Goal: Task Accomplishment & Management: Use online tool/utility

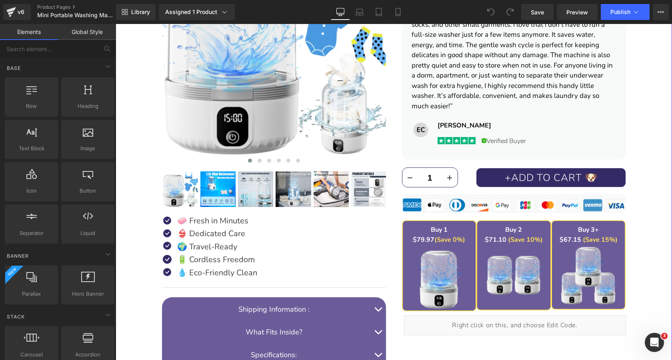
scroll to position [250, 0]
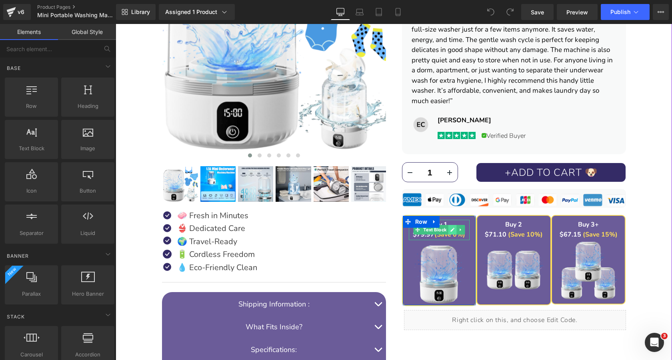
click at [452, 230] on icon at bounding box center [452, 230] width 4 height 4
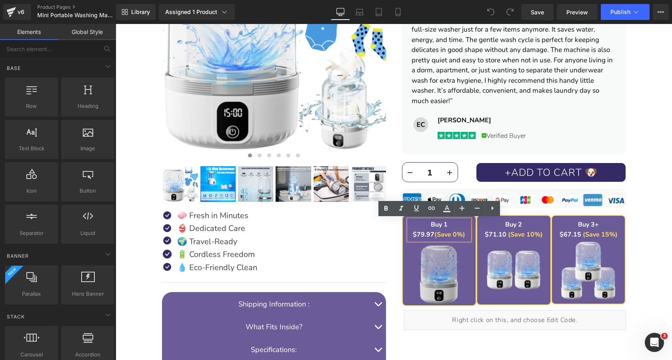
drag, startPoint x: 422, startPoint y: 232, endPoint x: 422, endPoint y: 246, distance: 14.0
click at [422, 232] on strong "$79.97" at bounding box center [424, 234] width 22 height 9
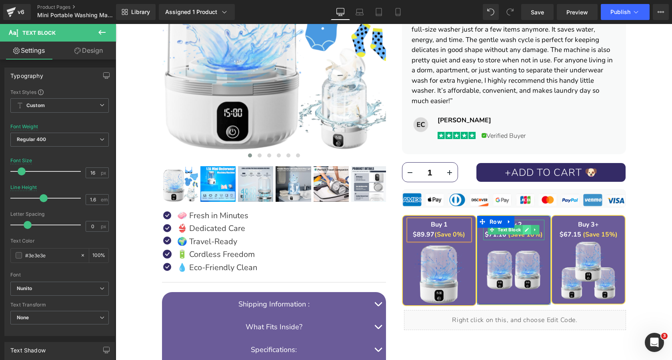
click at [528, 229] on icon at bounding box center [527, 230] width 4 height 4
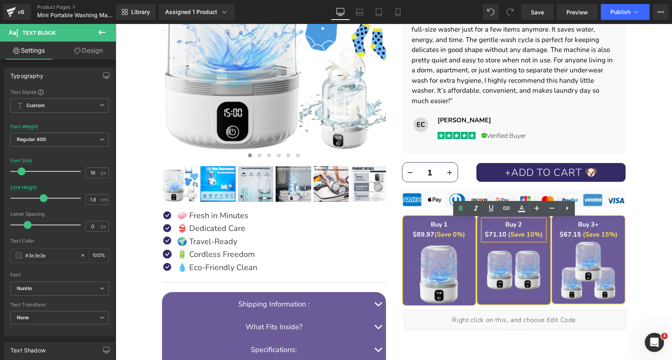
click at [495, 233] on font "$71.10" at bounding box center [496, 234] width 22 height 9
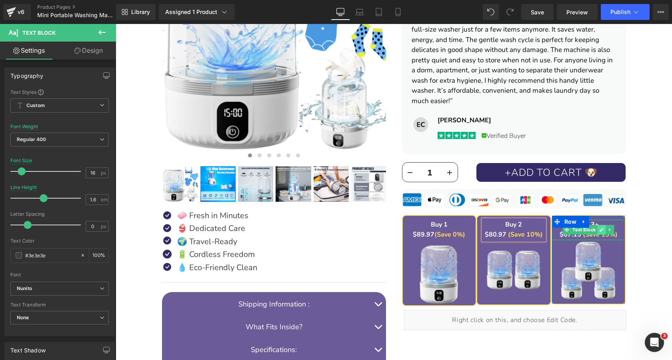
click at [599, 228] on link at bounding box center [602, 230] width 8 height 10
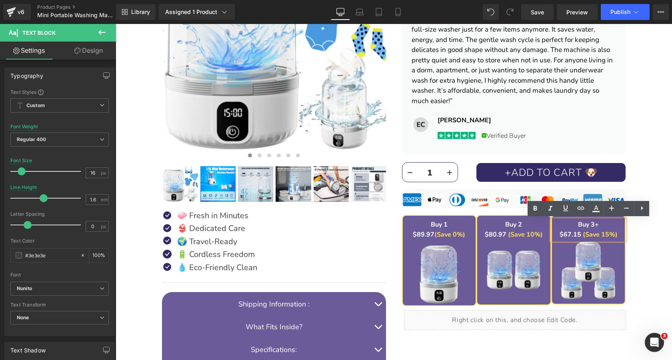
click at [566, 233] on strong "$67.15" at bounding box center [571, 234] width 22 height 9
click at [541, 17] on link "Save" at bounding box center [537, 12] width 32 height 16
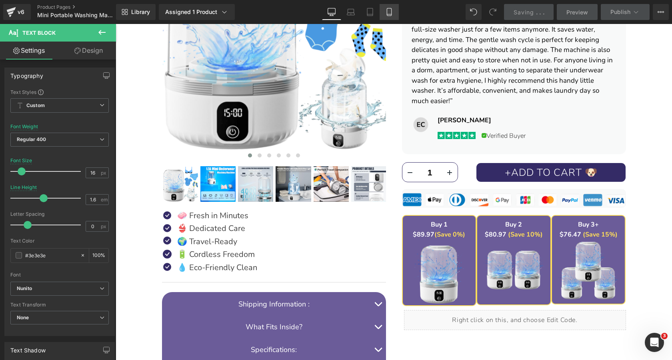
click at [387, 11] on icon at bounding box center [389, 12] width 8 height 8
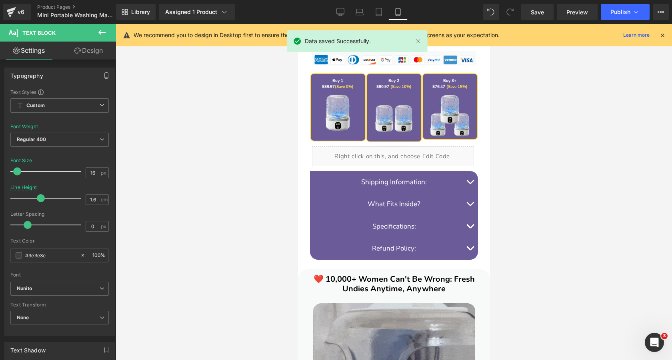
scroll to position [609, 0]
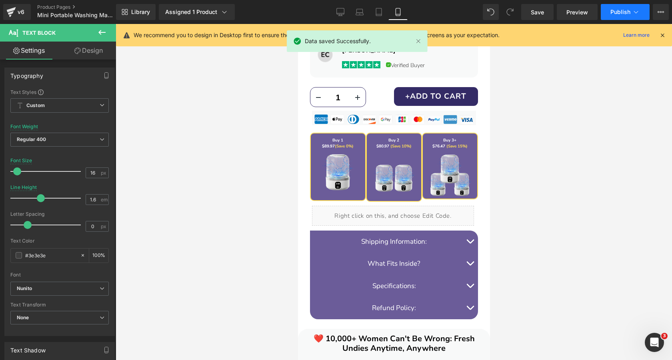
click at [624, 15] on button "Publish" at bounding box center [625, 12] width 49 height 16
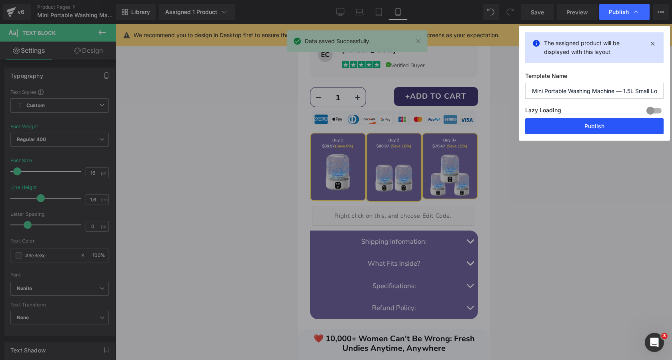
click at [564, 126] on button "Publish" at bounding box center [594, 126] width 138 height 16
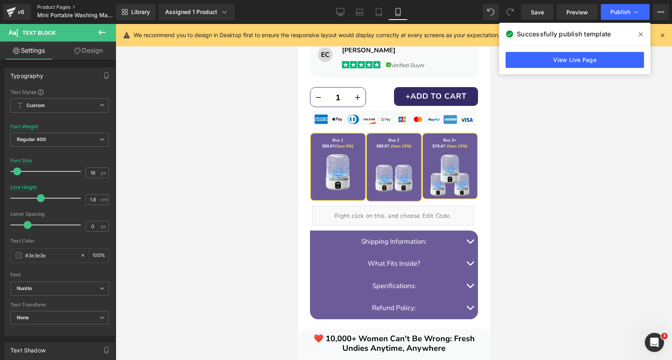
click at [55, 6] on link "Product Pages" at bounding box center [83, 7] width 92 height 6
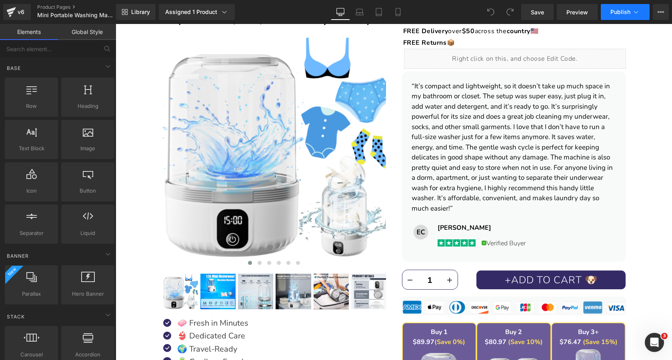
click at [626, 12] on span "Publish" at bounding box center [620, 12] width 20 height 6
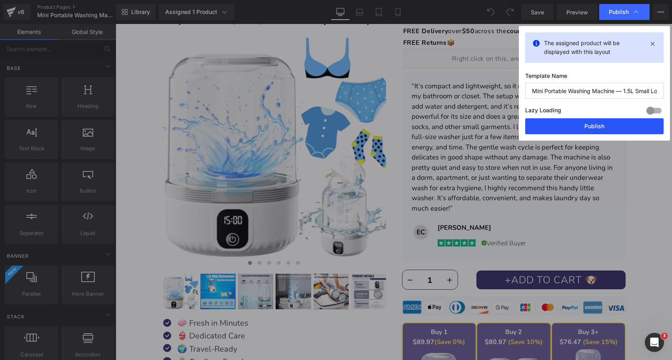
click at [566, 124] on button "Publish" at bounding box center [594, 126] width 138 height 16
